Goal: Information Seeking & Learning: Learn about a topic

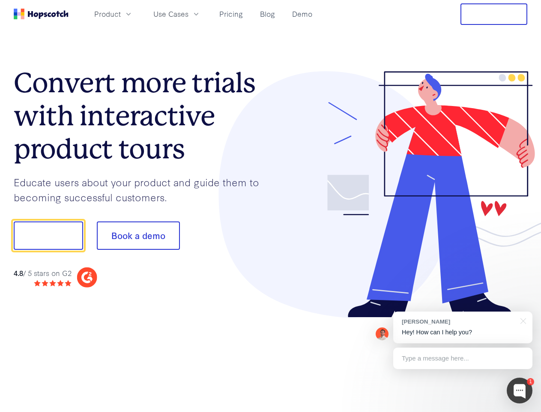
click at [271, 206] on div at bounding box center [399, 194] width 257 height 246
click at [121, 14] on span "Product" at bounding box center [107, 14] width 27 height 11
click at [189, 14] on span "Use Cases" at bounding box center [170, 14] width 35 height 11
click at [494, 14] on button "Free Trial" at bounding box center [494, 13] width 67 height 21
click at [48, 235] on button "Show me!" at bounding box center [48, 235] width 69 height 28
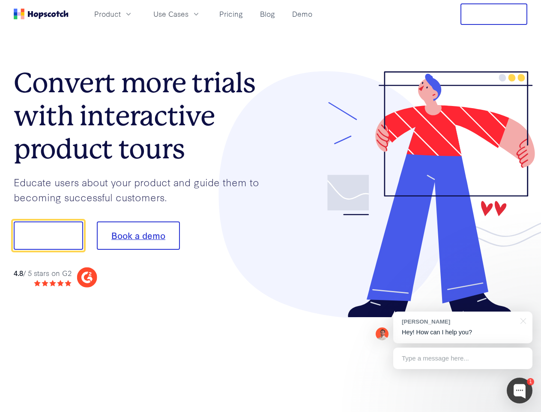
click at [138, 235] on button "Book a demo" at bounding box center [138, 235] width 83 height 28
click at [520, 390] on div at bounding box center [520, 390] width 26 height 26
click at [463, 327] on div "[PERSON_NAME] Hey! How can I help you?" at bounding box center [463, 327] width 139 height 32
click at [522, 320] on div at bounding box center [452, 234] width 161 height 286
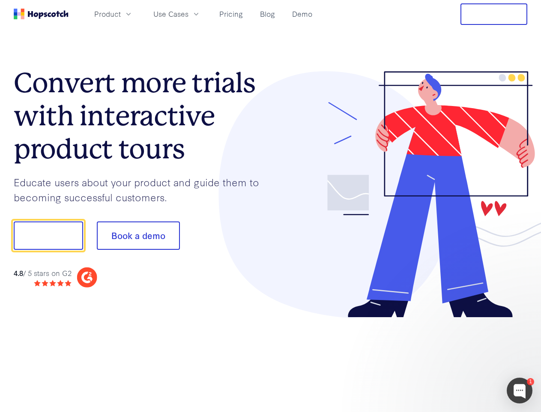
click at [463, 358] on div at bounding box center [452, 291] width 161 height 171
